Goal: Book appointment/travel/reservation

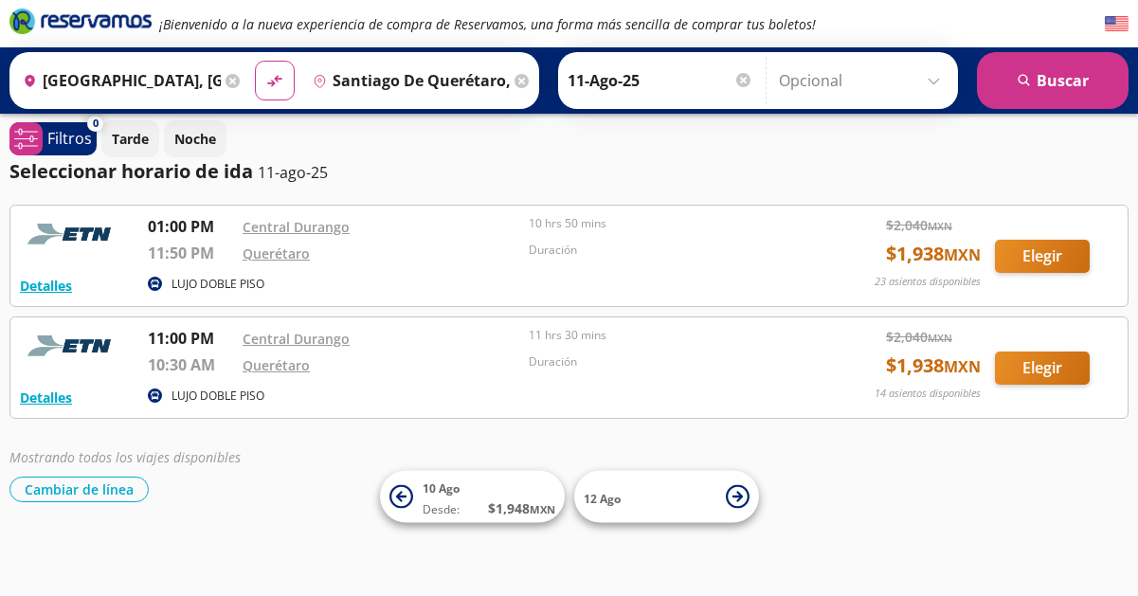
scroll to position [13, 0]
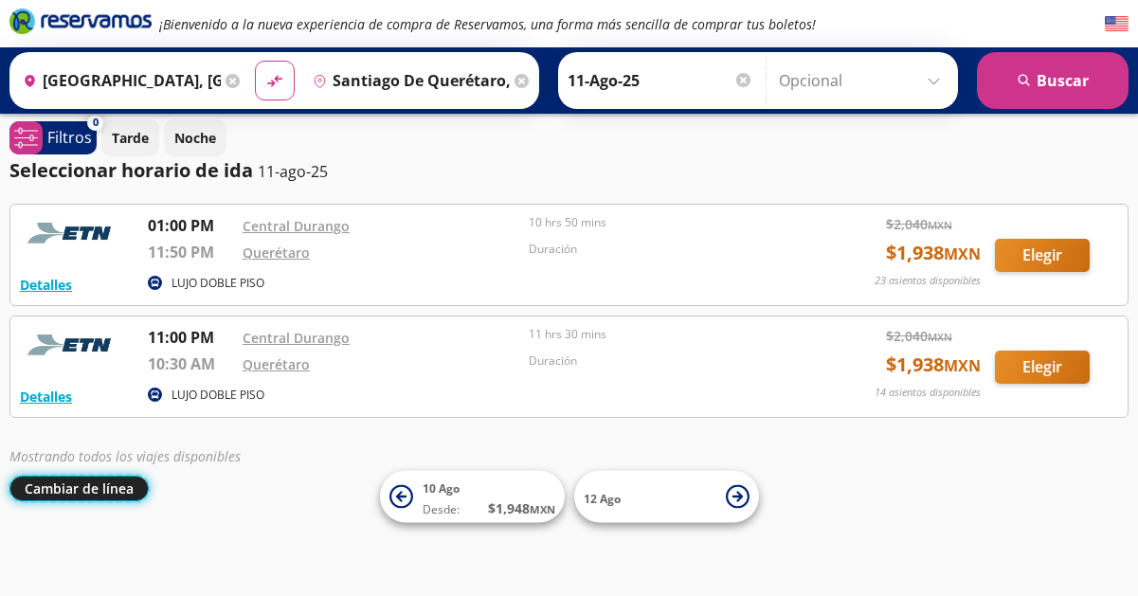
click at [65, 487] on button "Cambiar de línea" at bounding box center [78, 489] width 139 height 26
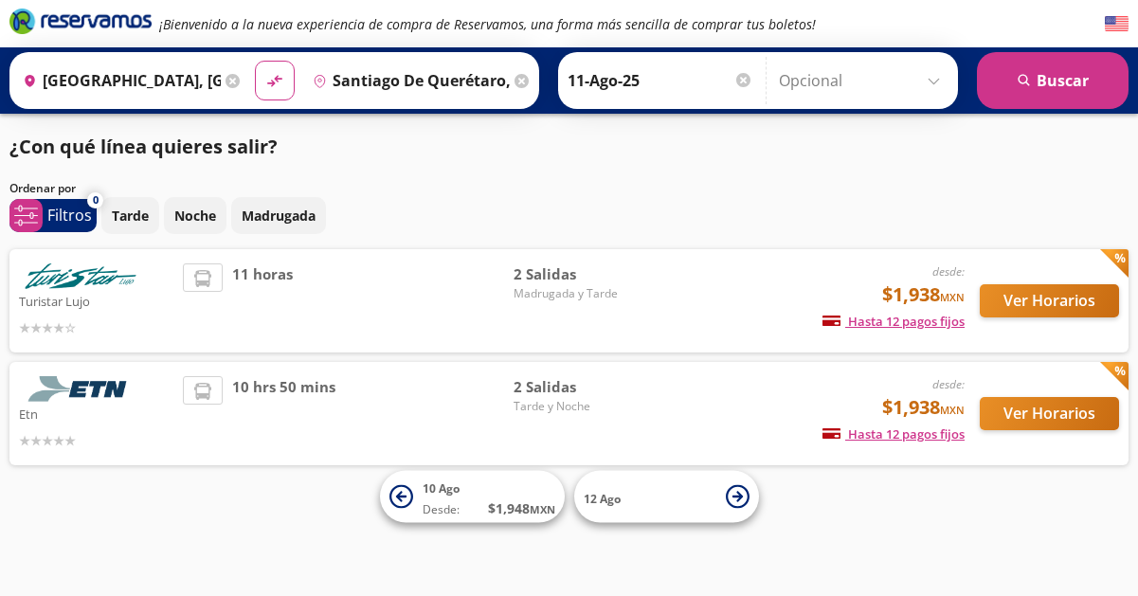
click at [200, 388] on icon at bounding box center [202, 391] width 17 height 17
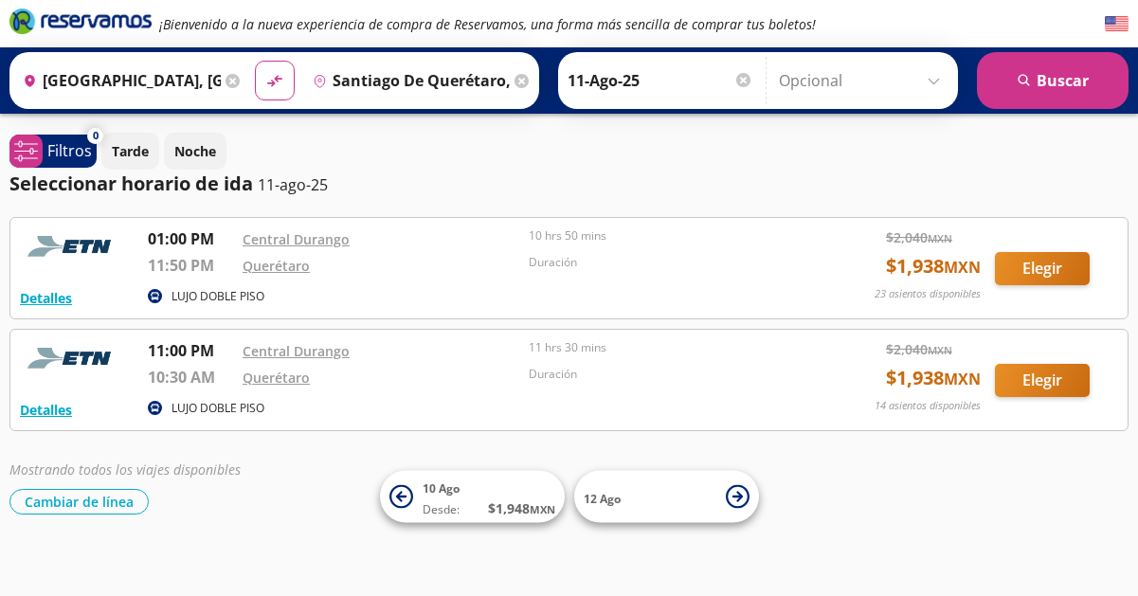
click at [680, 71] on input "11-Ago-25" at bounding box center [660, 80] width 186 height 47
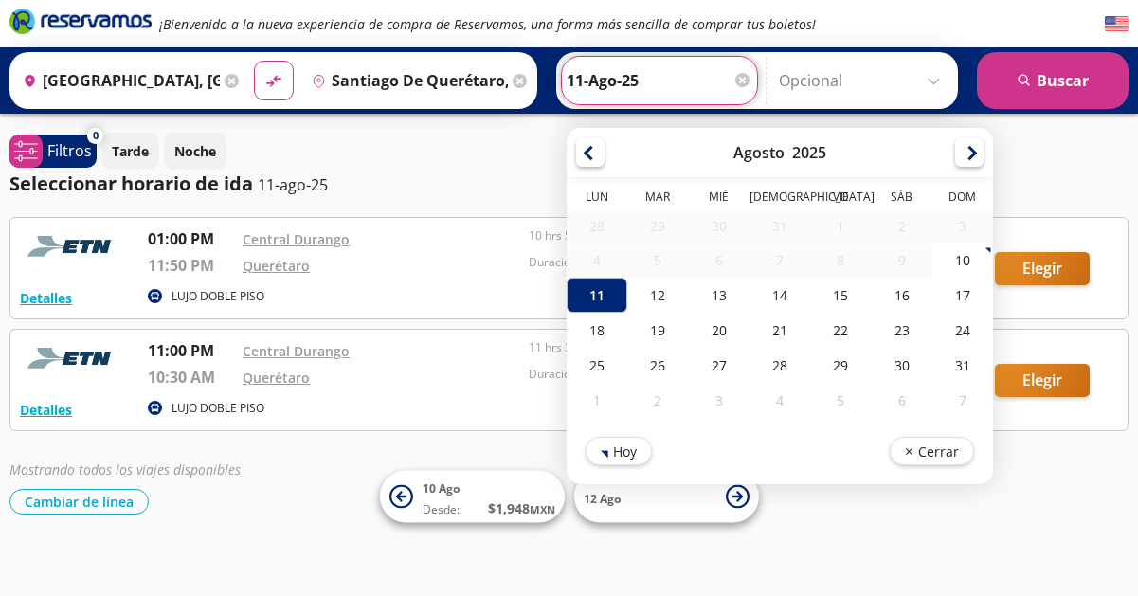
click at [680, 71] on input "11-Ago-25" at bounding box center [659, 80] width 186 height 47
click at [516, 149] on div "Tarde Noche" at bounding box center [614, 151] width 1027 height 37
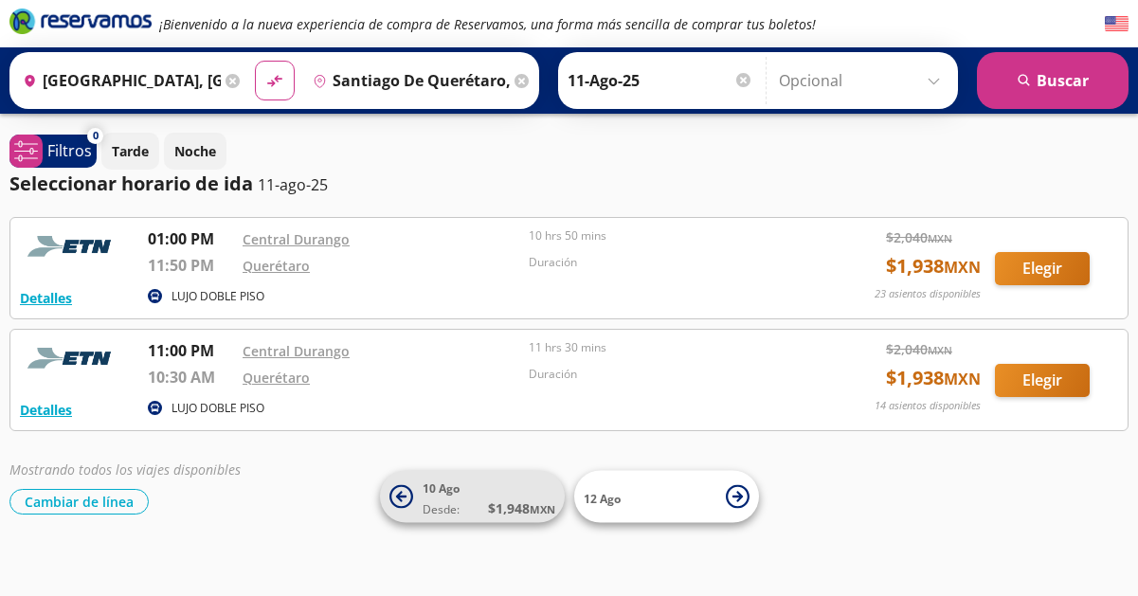
click at [458, 488] on span "10 Ago" at bounding box center [440, 488] width 37 height 16
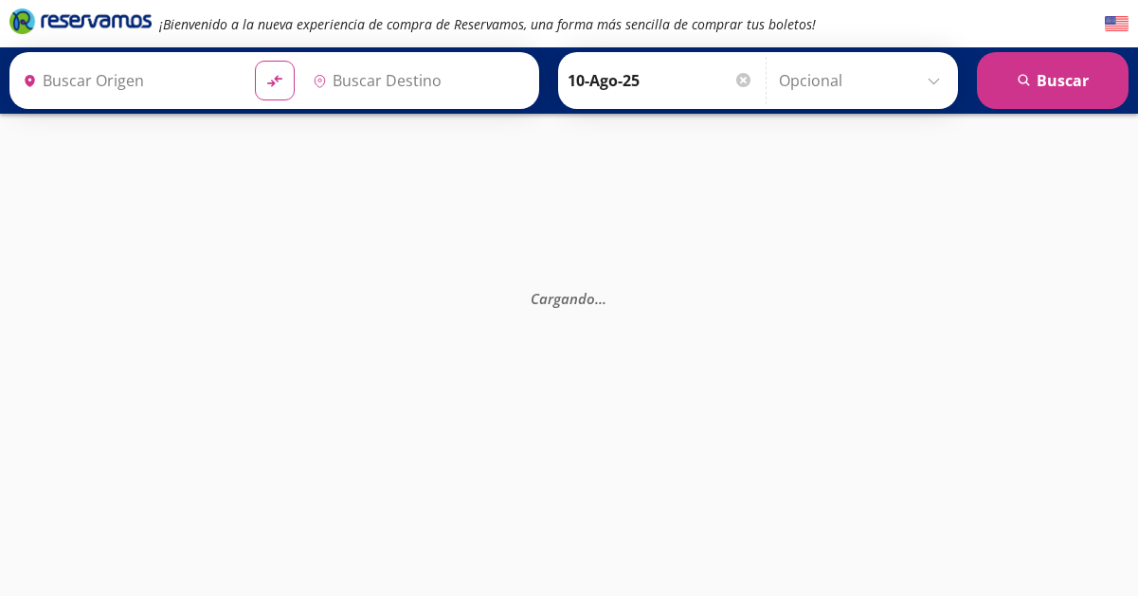
type input "[GEOGRAPHIC_DATA], [GEOGRAPHIC_DATA]"
type input "Santiago de Querétaro, [GEOGRAPHIC_DATA]"
